Goal: Task Accomplishment & Management: Manage account settings

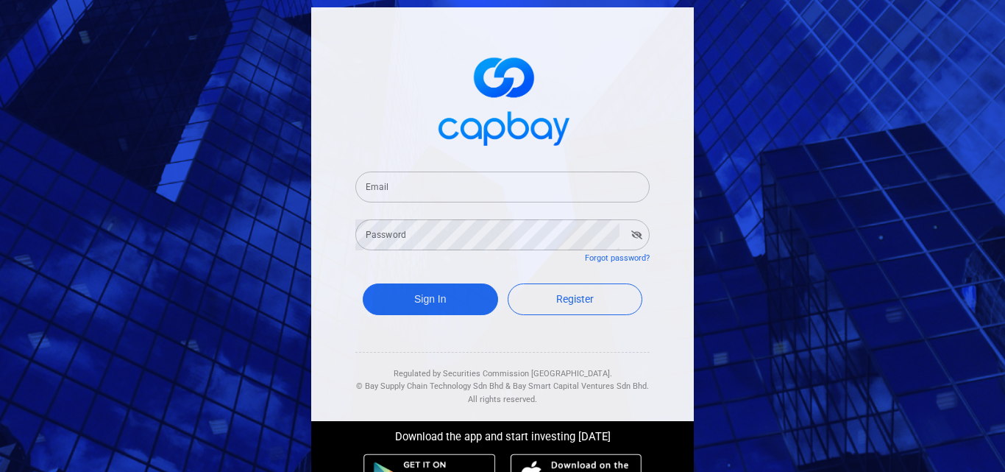
click at [422, 185] on input "Email" at bounding box center [502, 186] width 294 height 31
type input "[EMAIL_ADDRESS][DOMAIN_NAME]"
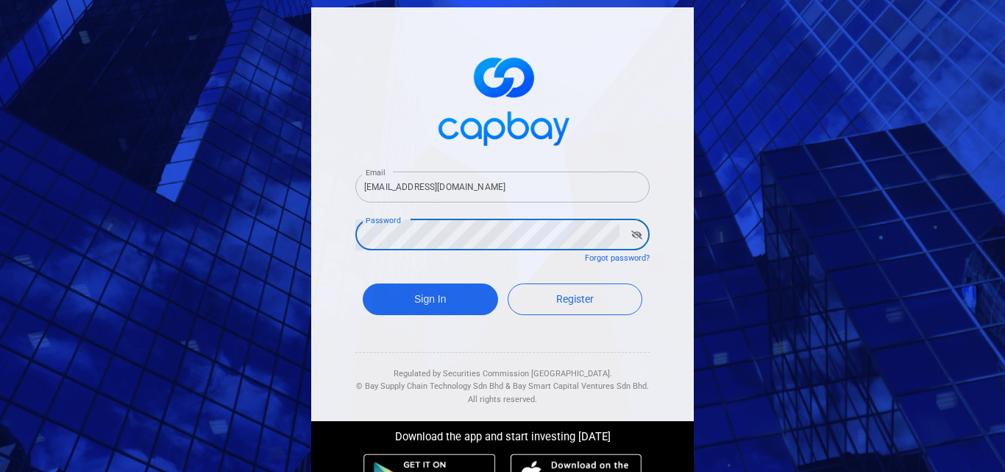
click at [363, 283] on button "Sign In" at bounding box center [430, 299] width 135 height 32
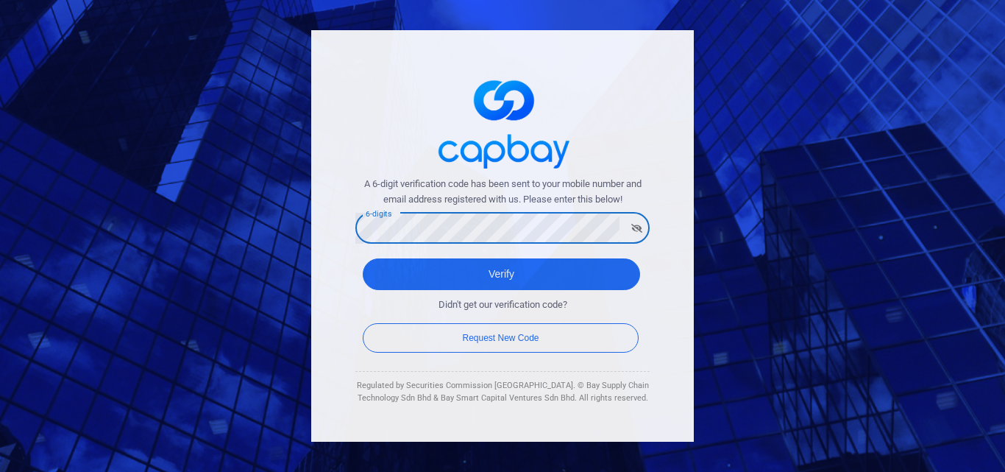
click at [363, 258] on button "Verify" at bounding box center [501, 274] width 277 height 32
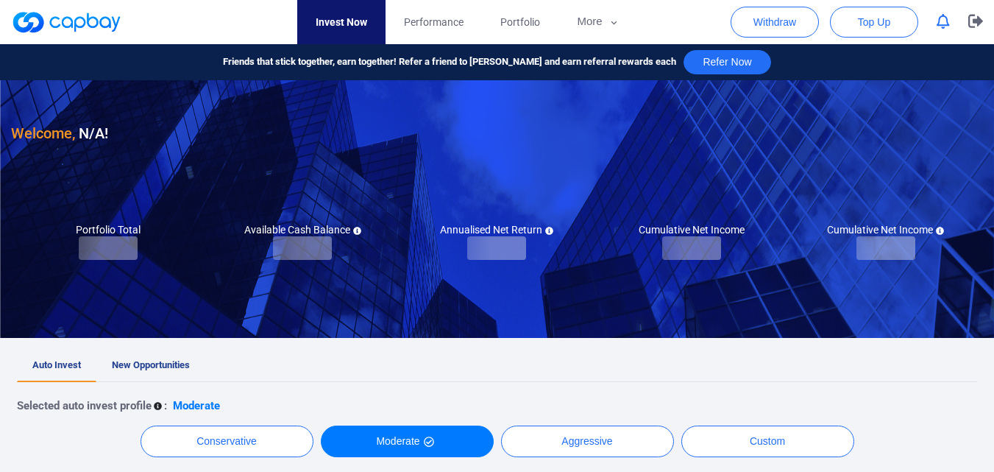
checkbox input "true"
